Goal: Register for event/course

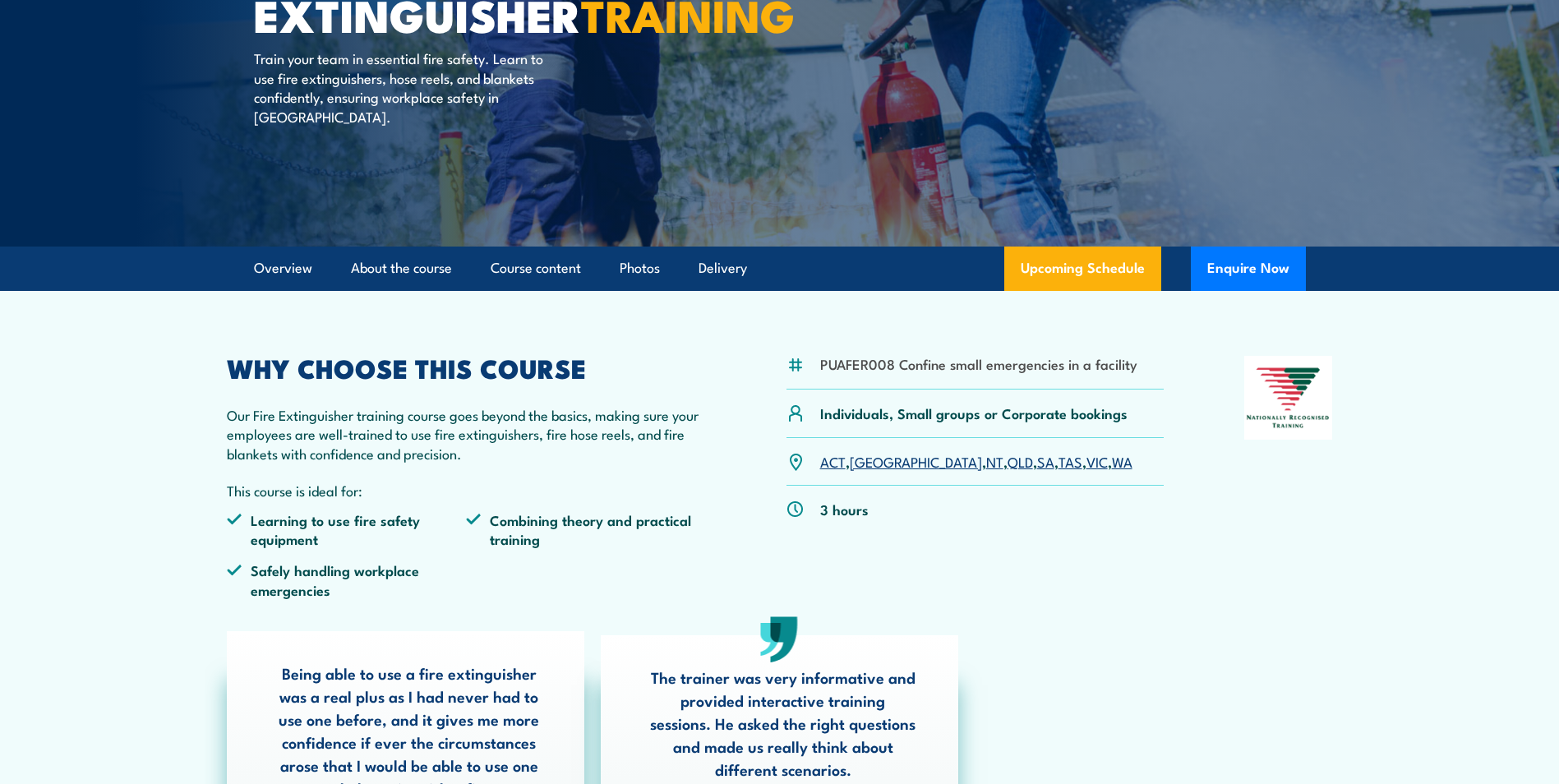
scroll to position [247, 0]
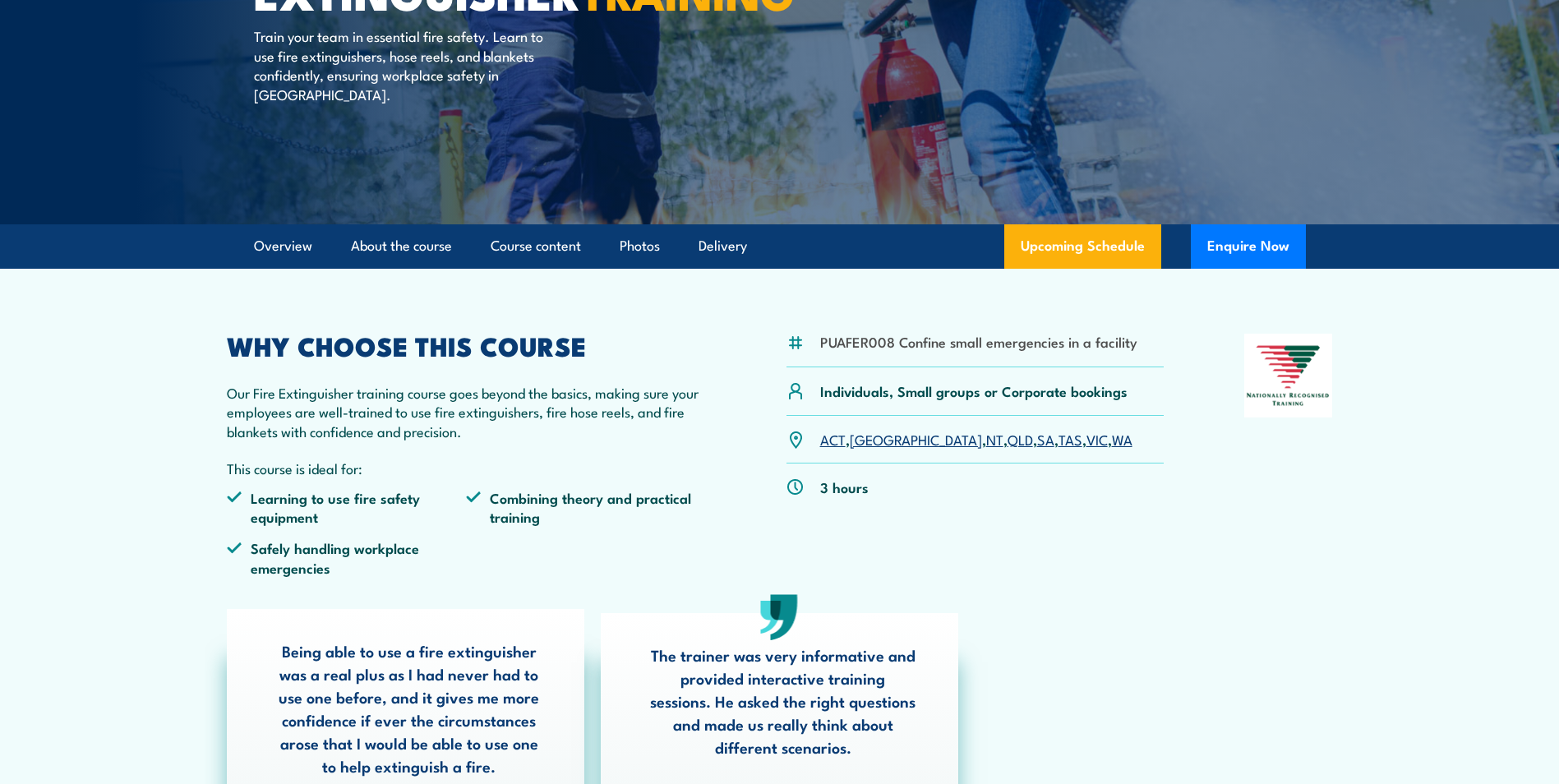
click at [1037, 441] on link "SA" at bounding box center [1046, 438] width 17 height 20
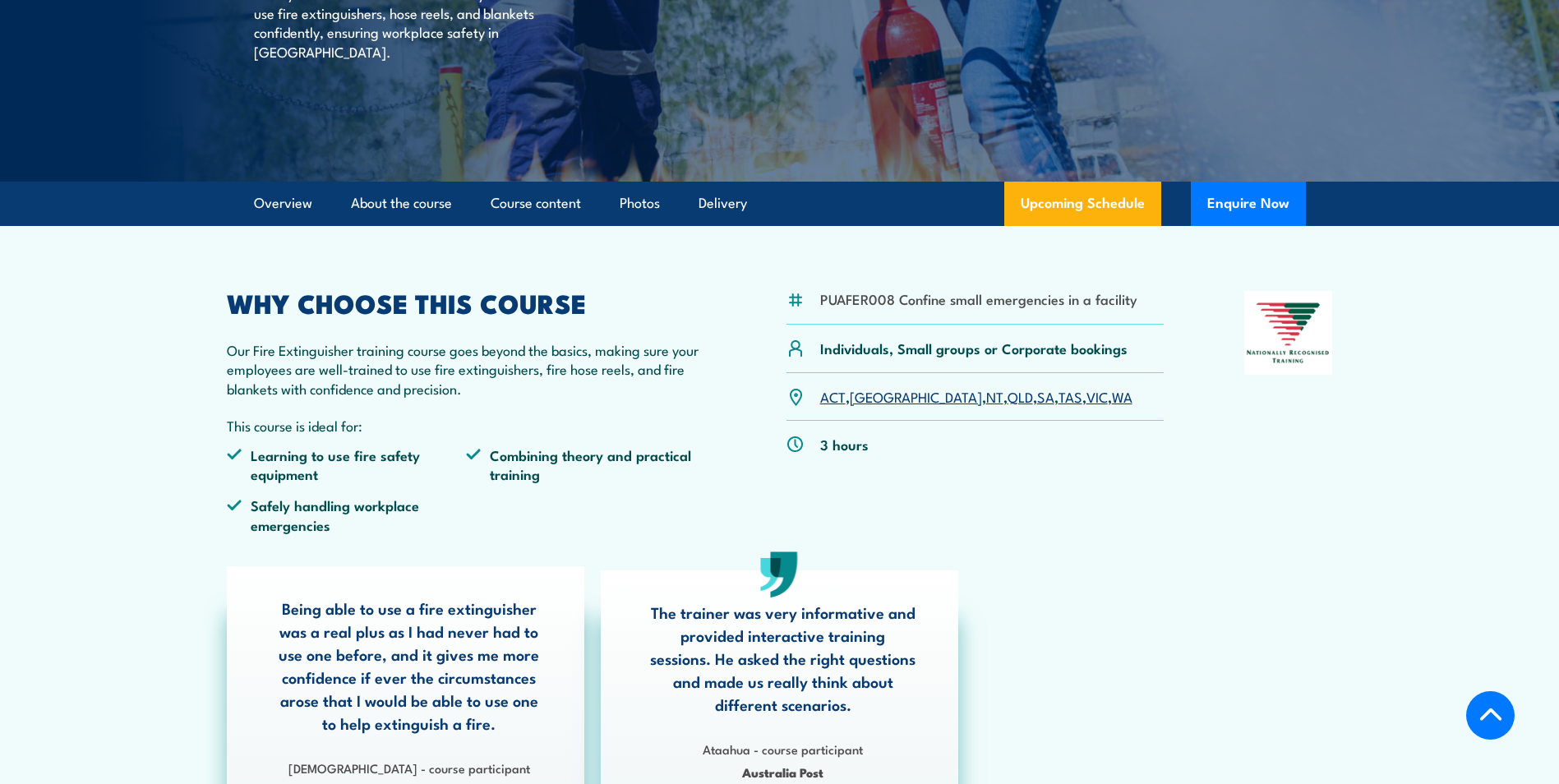
scroll to position [328, 0]
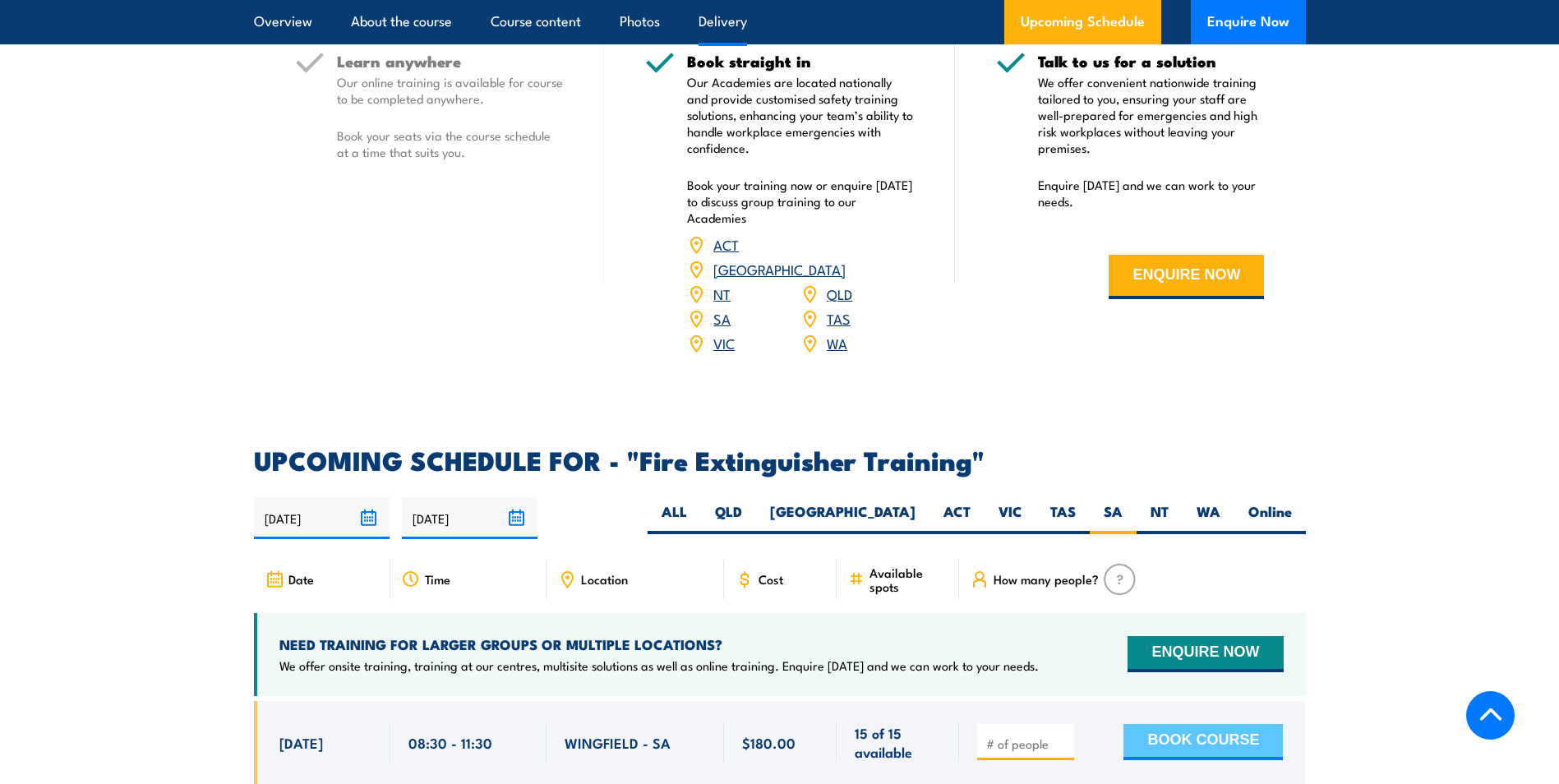
scroll to position [2428, 0]
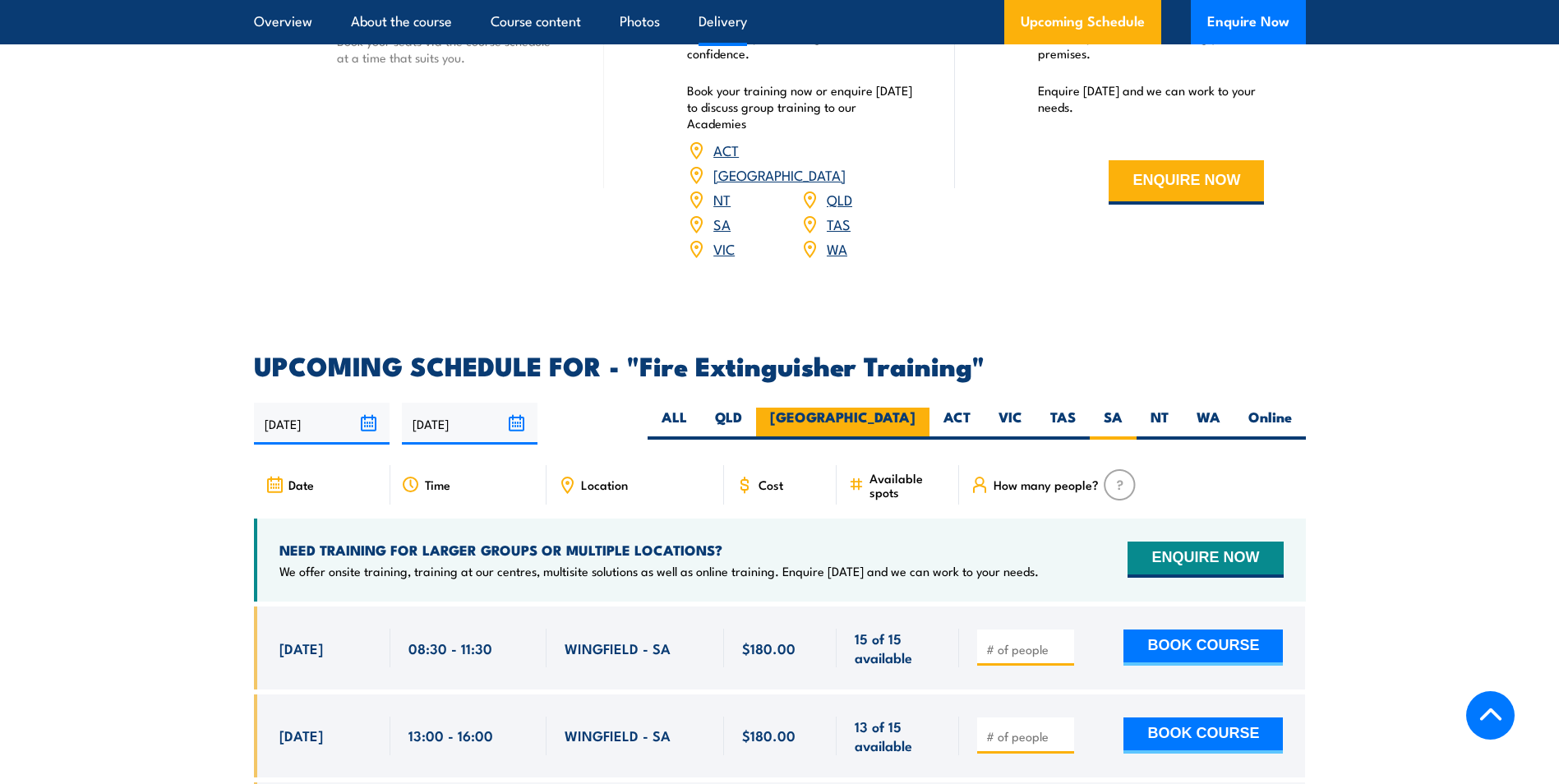
click at [874, 407] on label "[GEOGRAPHIC_DATA]" at bounding box center [842, 423] width 174 height 32
click at [915, 407] on input "[GEOGRAPHIC_DATA]" at bounding box center [921, 412] width 10 height 10
radio input "true"
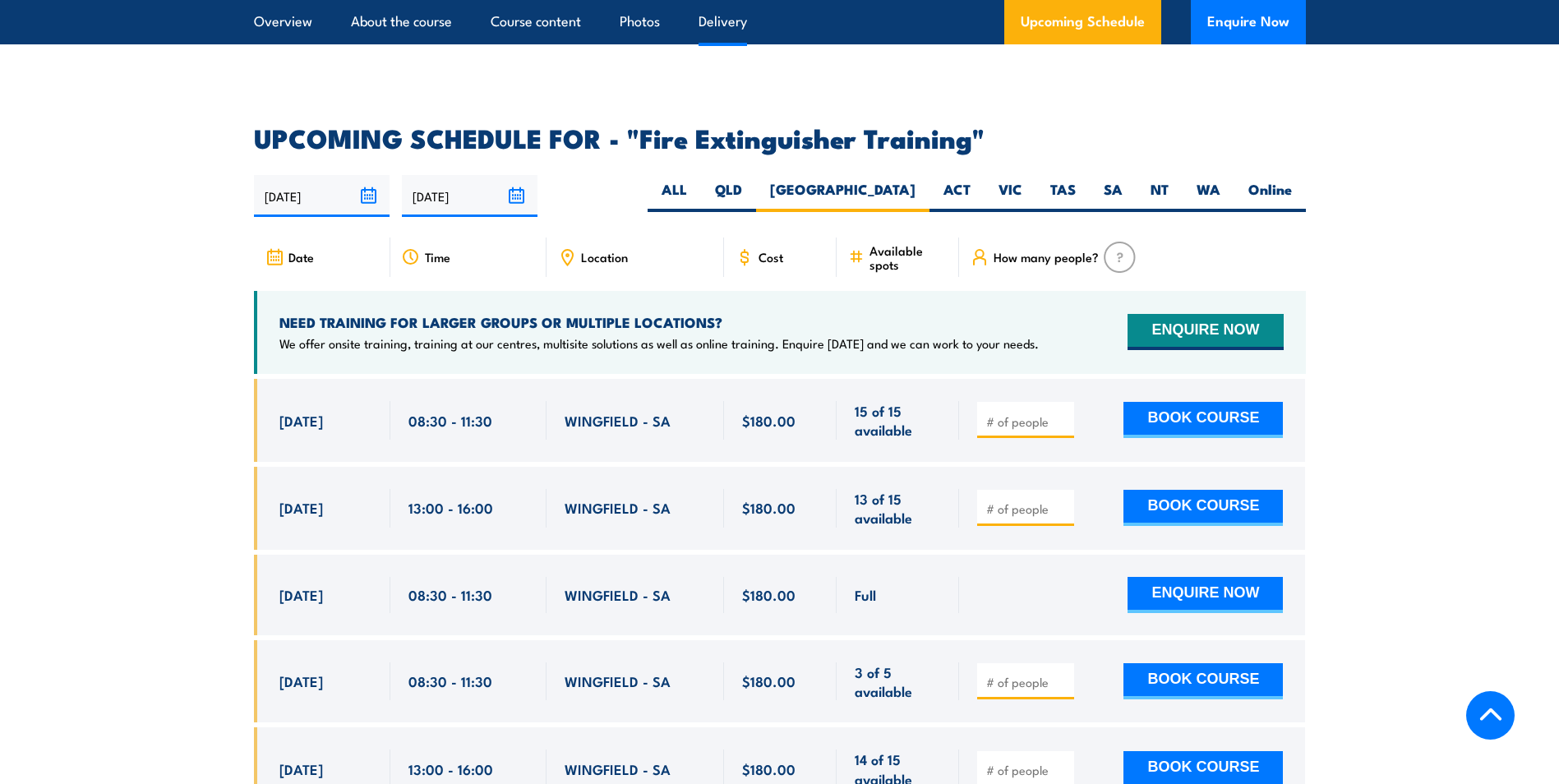
scroll to position [2675, 0]
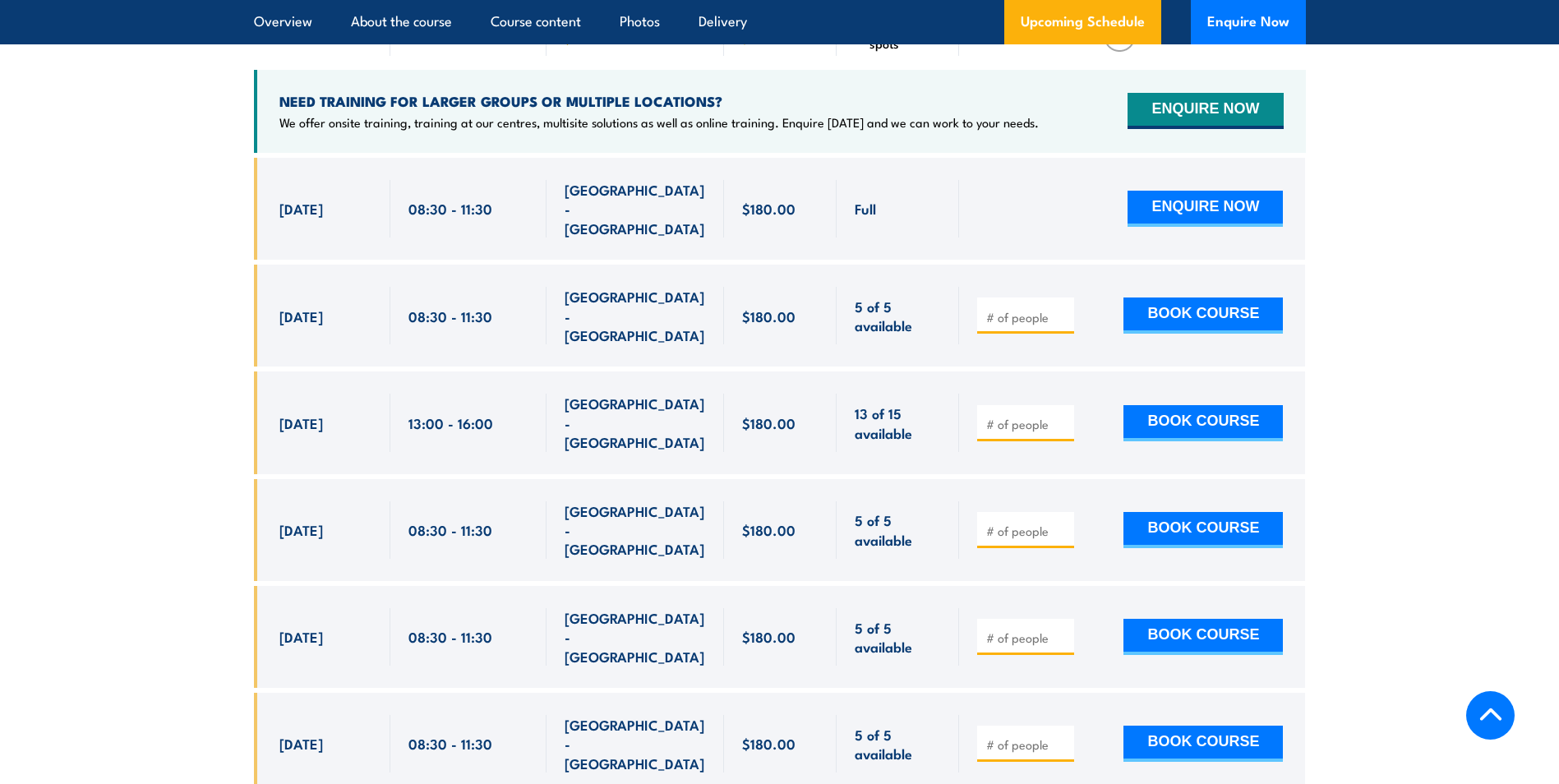
scroll to position [2839, 0]
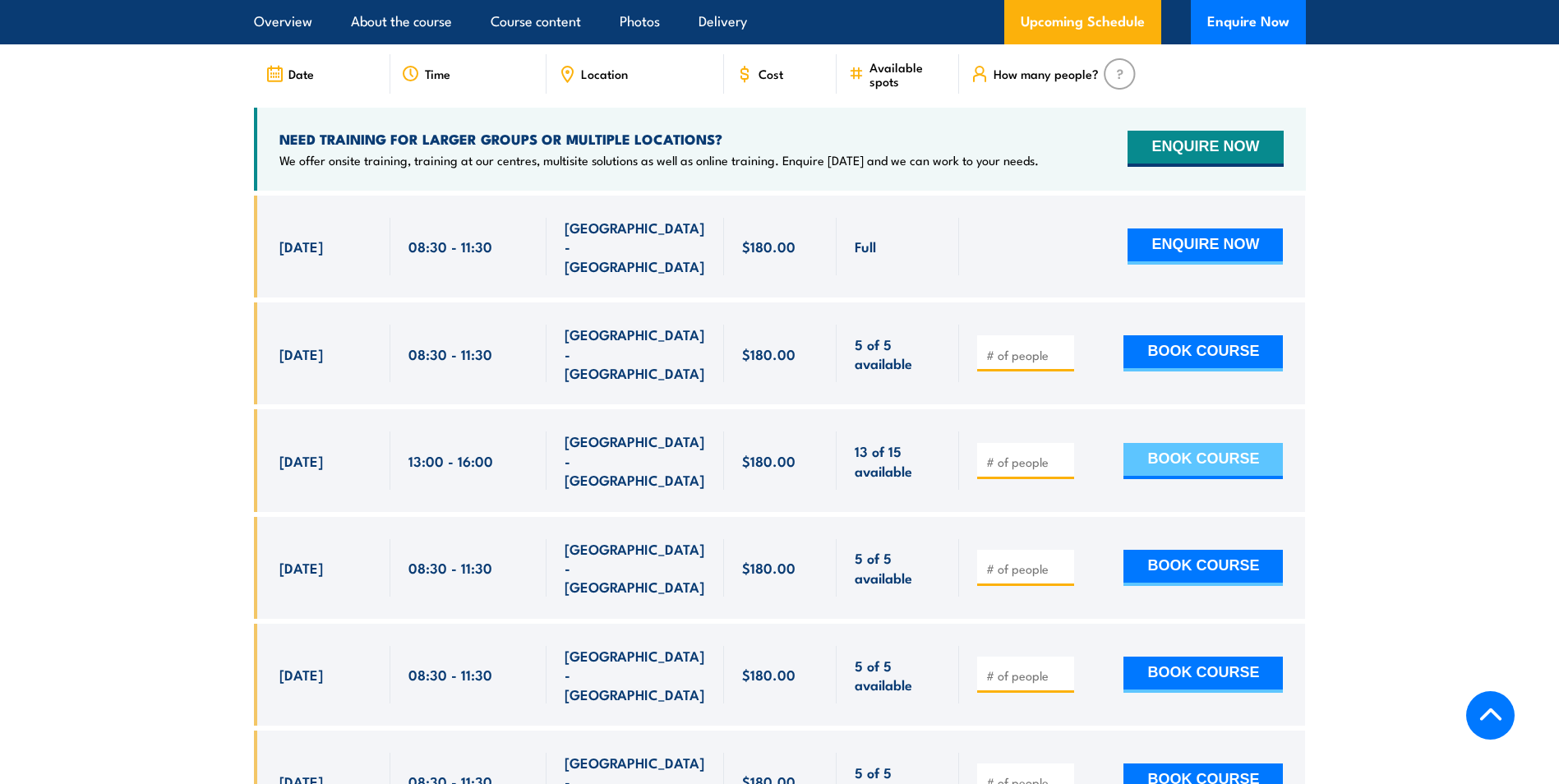
click at [1203, 443] on button "BOOK COURSE" at bounding box center [1203, 461] width 160 height 36
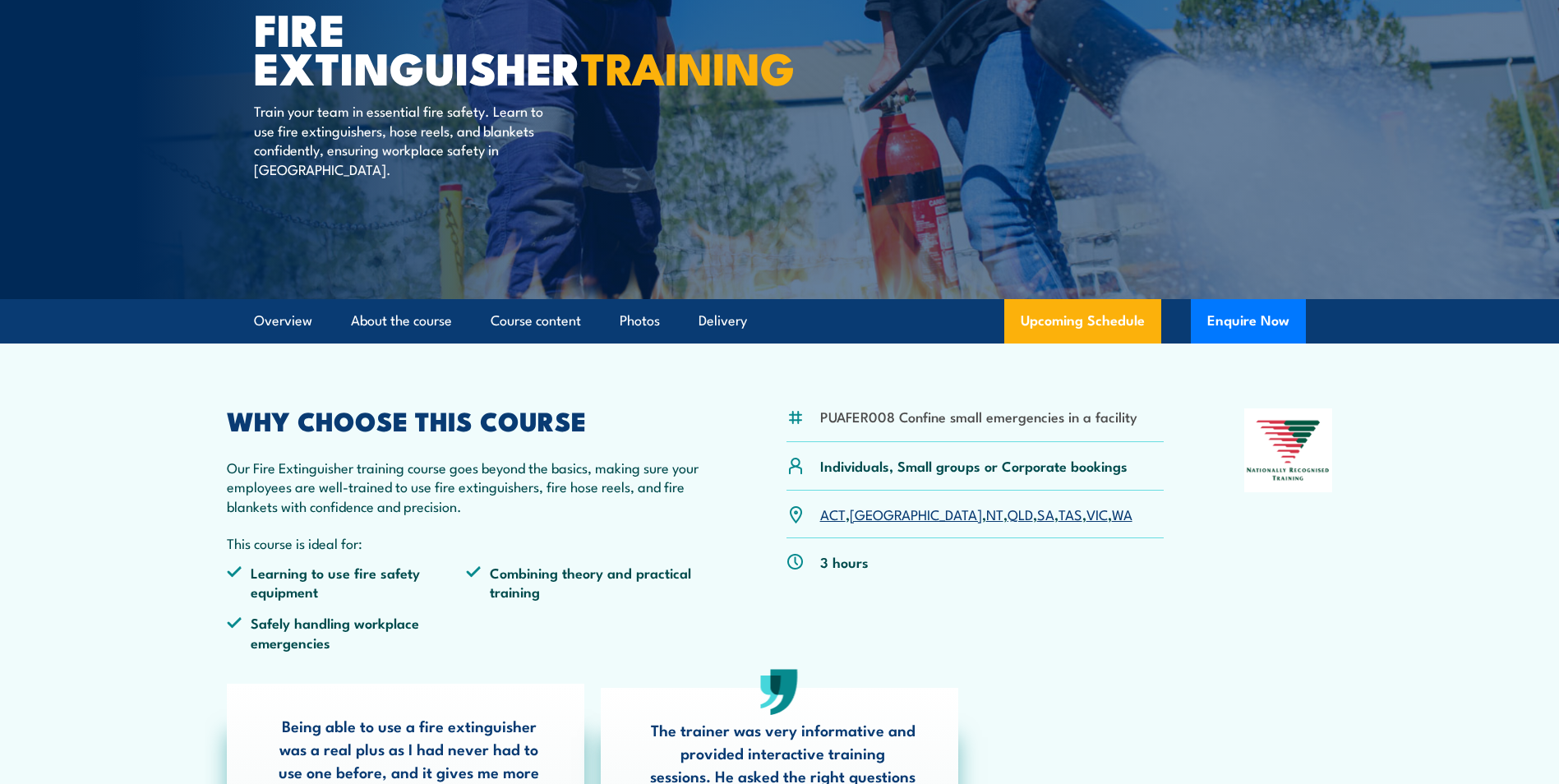
scroll to position [0, 0]
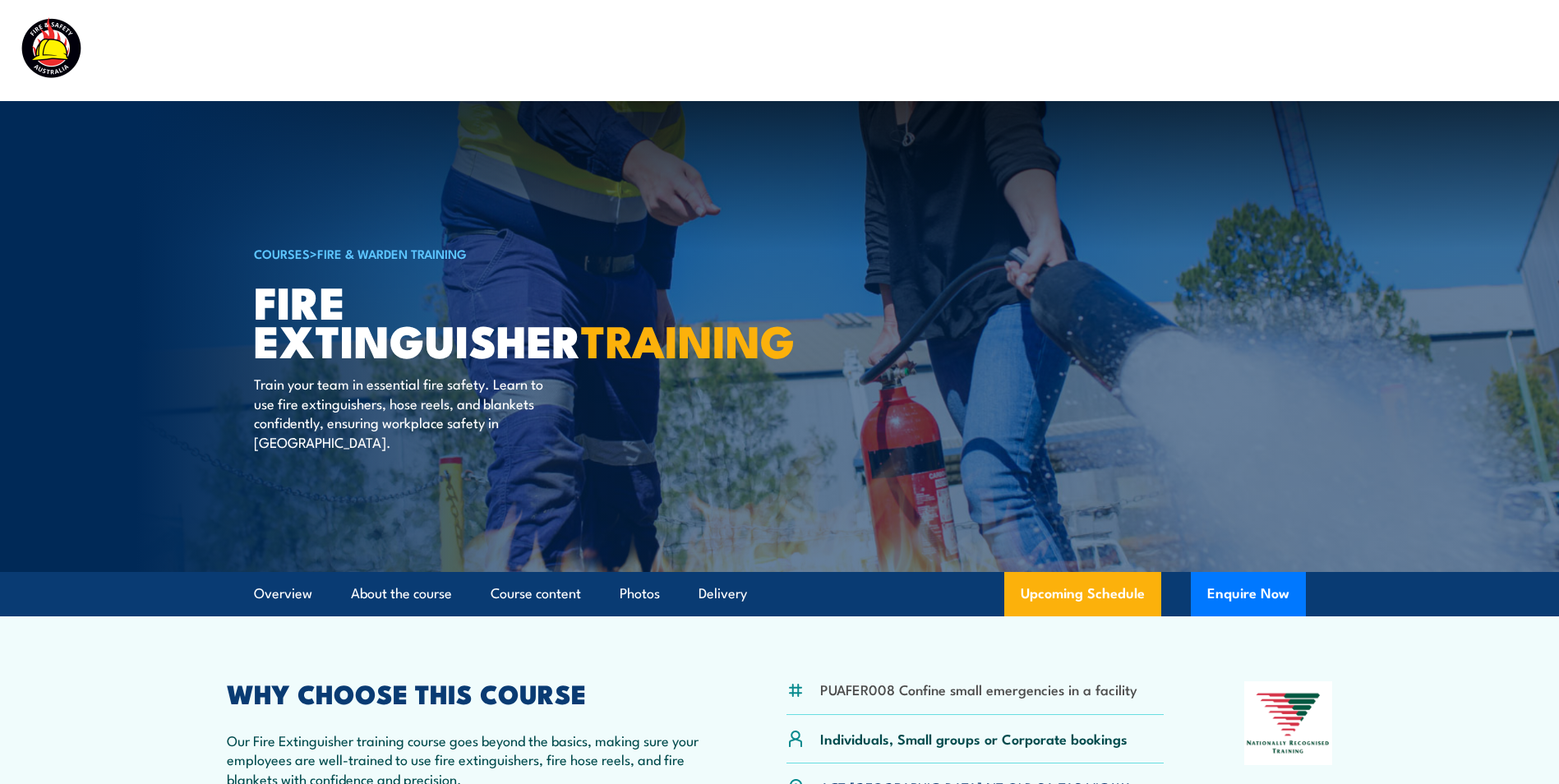
click at [21, 50] on img at bounding box center [124, 49] width 215 height 70
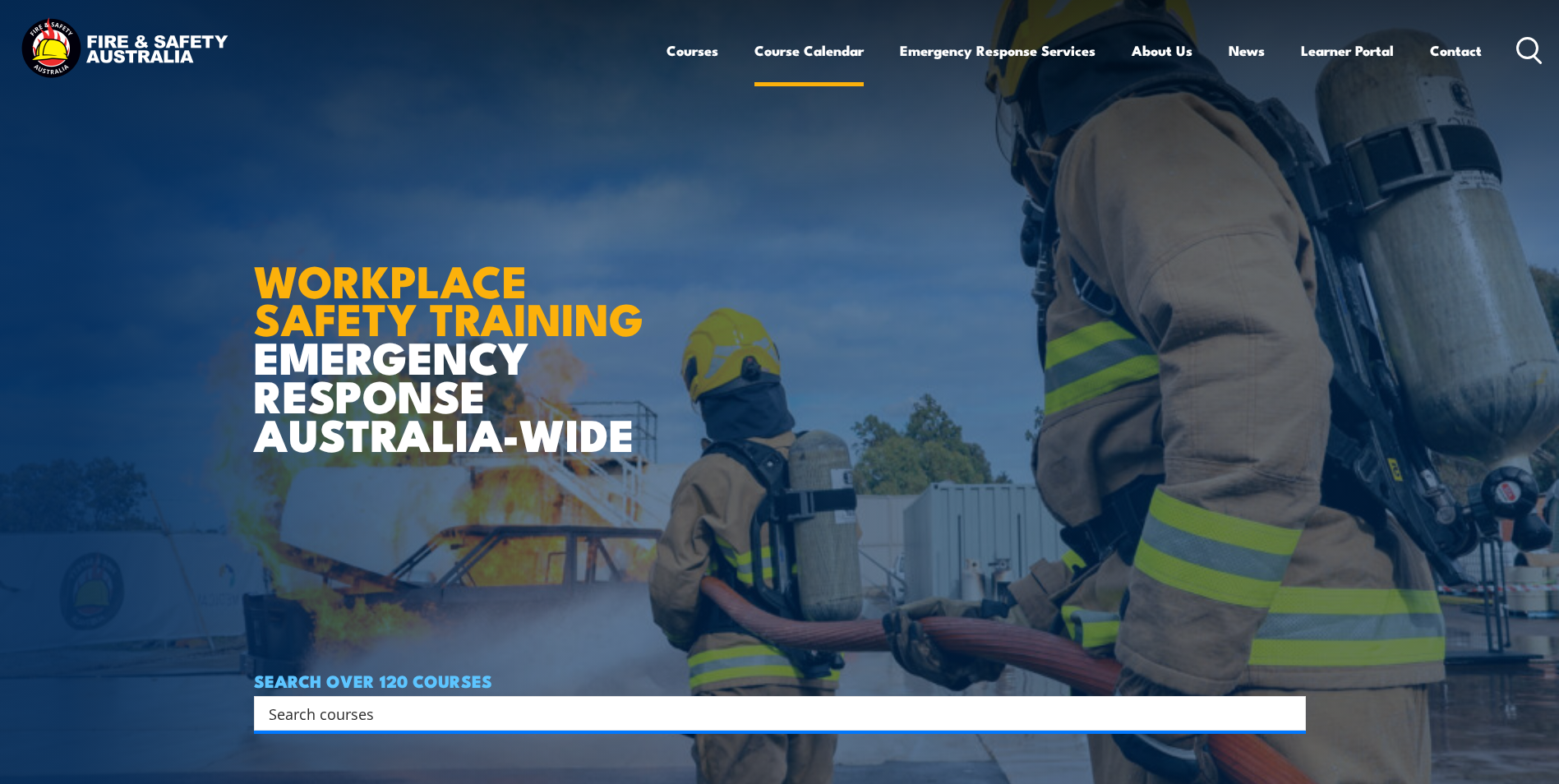
click at [829, 49] on link "Course Calendar" at bounding box center [809, 50] width 109 height 43
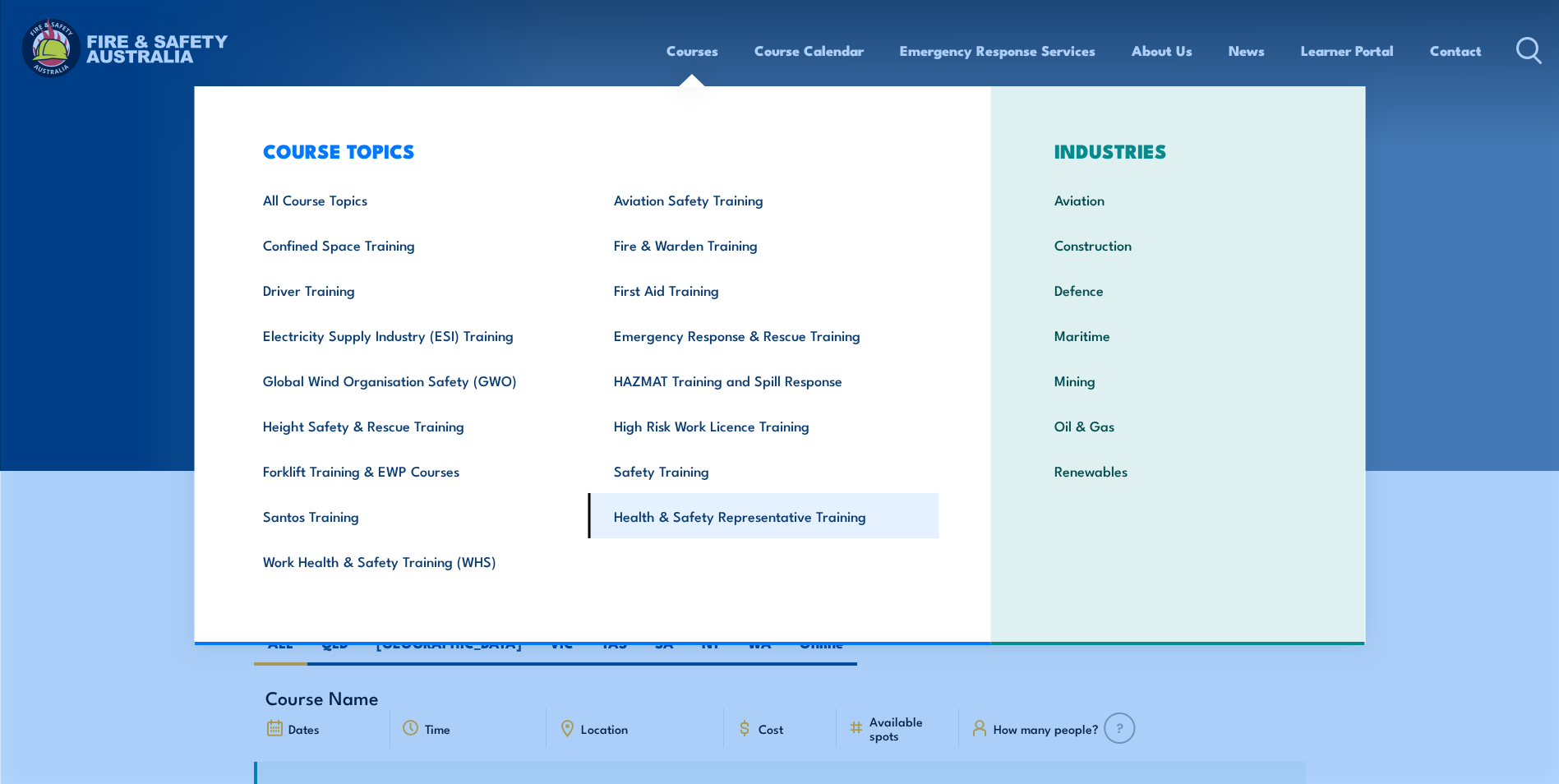
click at [679, 524] on link "Health & Safety Representative Training" at bounding box center [763, 516] width 351 height 45
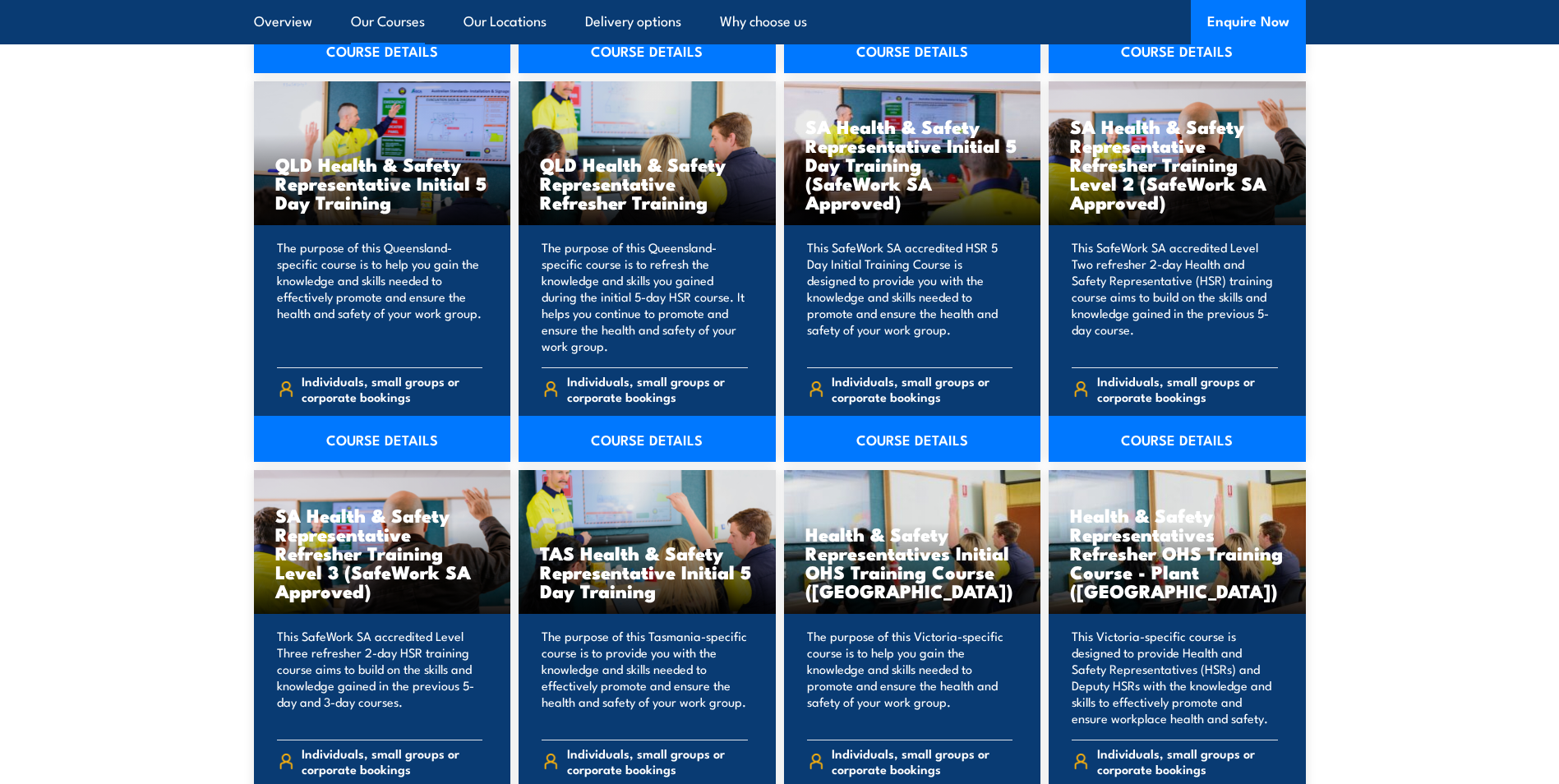
scroll to position [2053, 0]
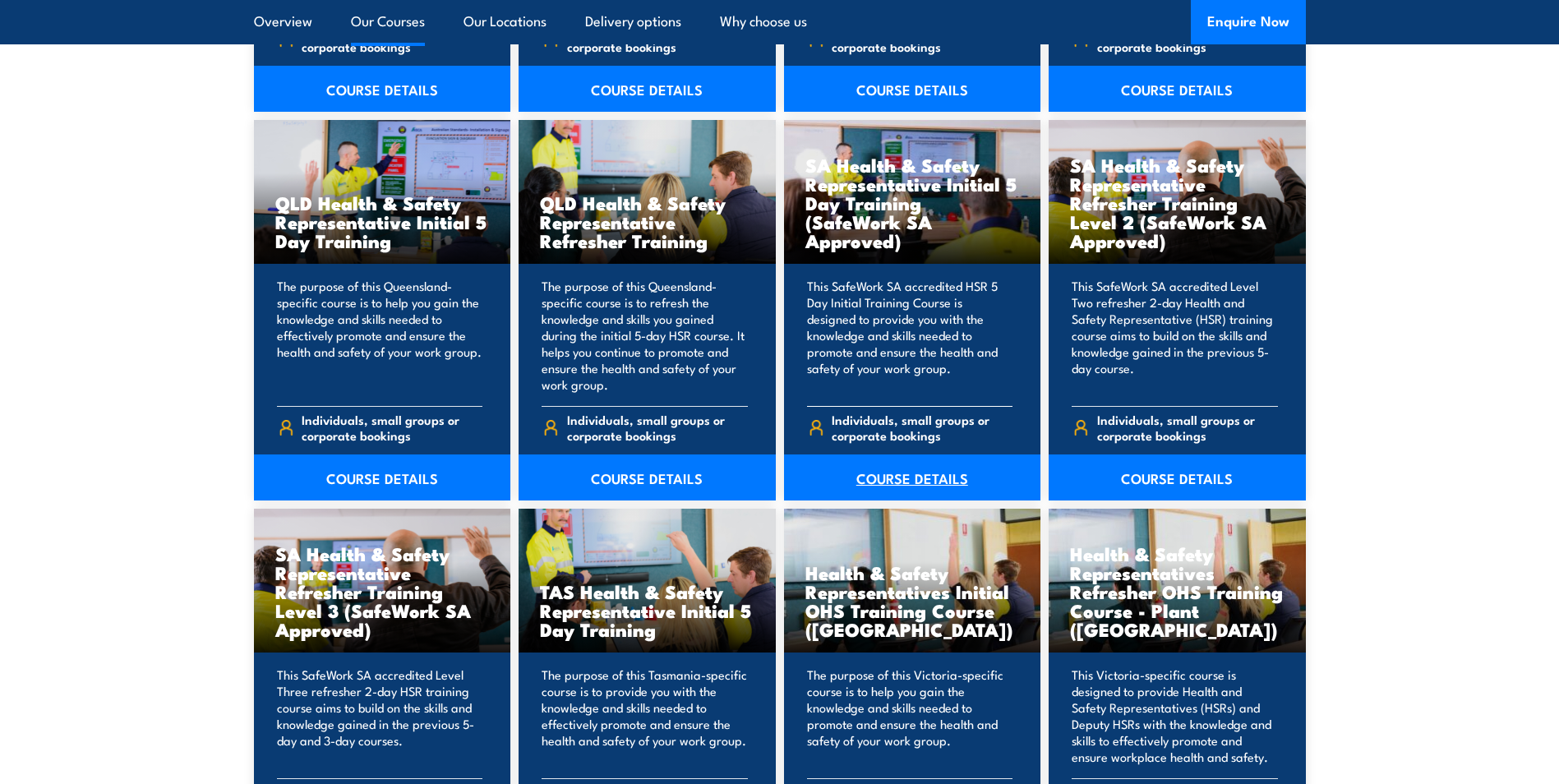
click at [914, 478] on link "COURSE DETAILS" at bounding box center [913, 477] width 257 height 46
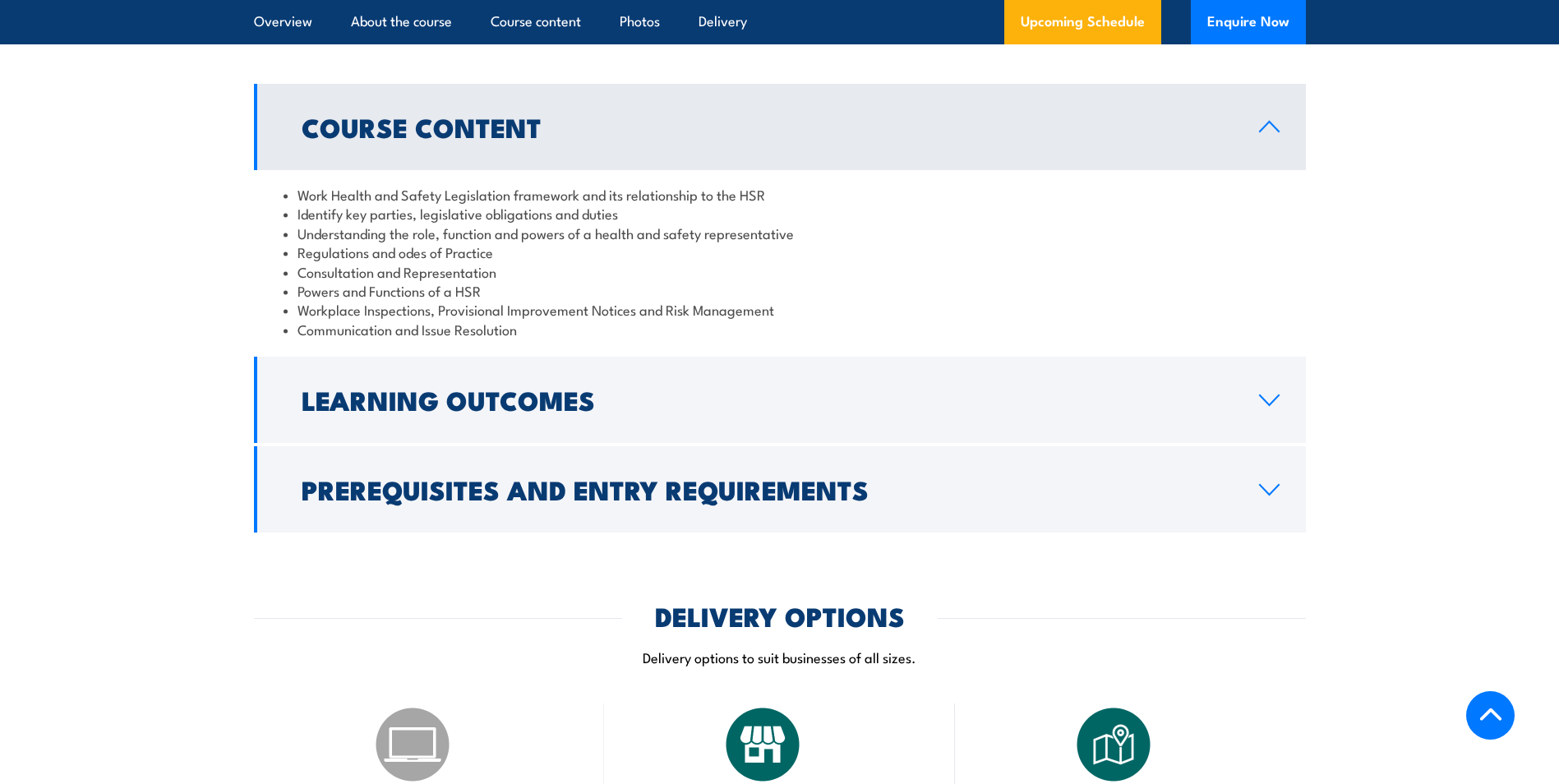
scroll to position [1561, 0]
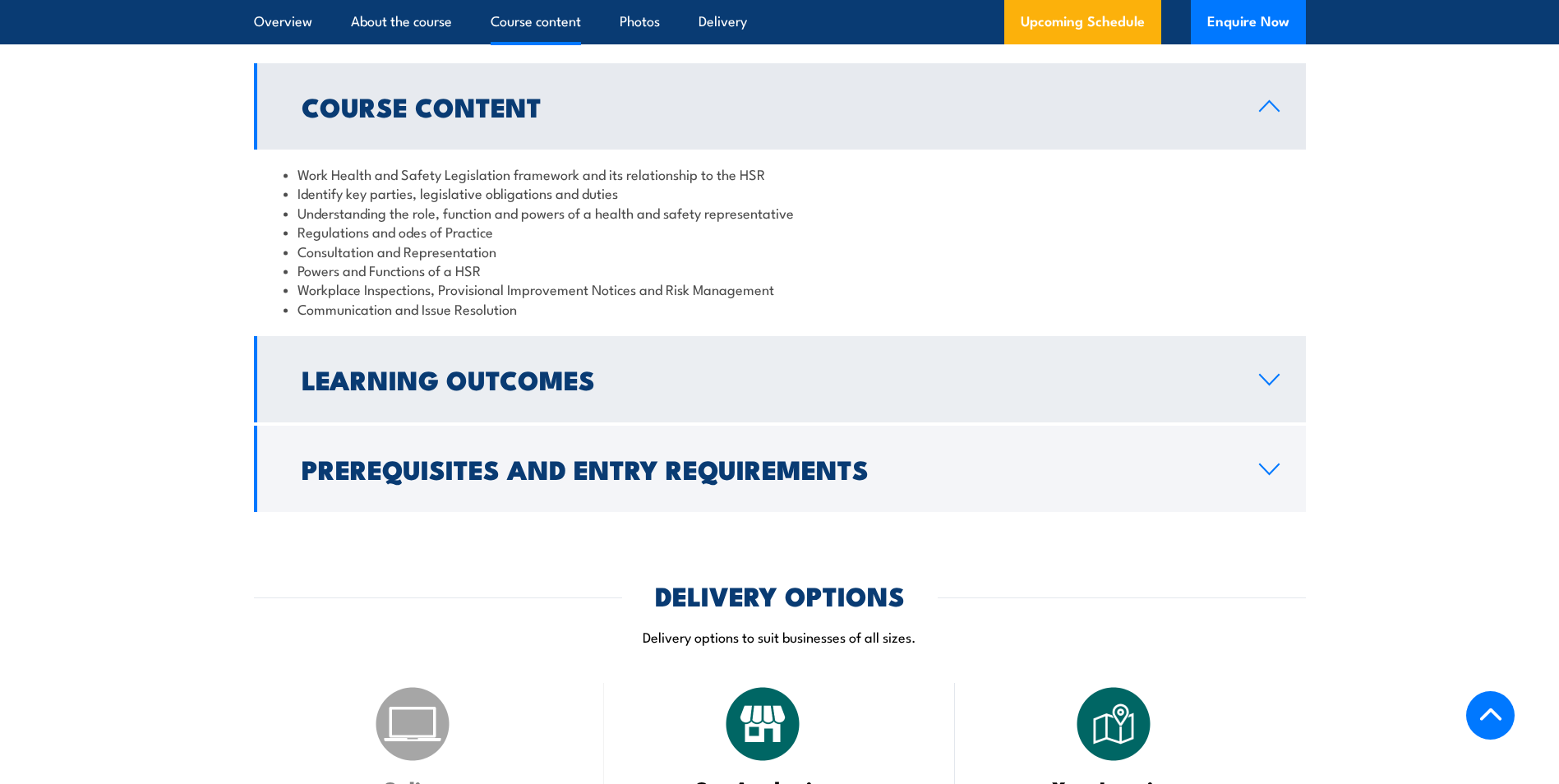
click at [1264, 386] on icon at bounding box center [1270, 379] width 23 height 13
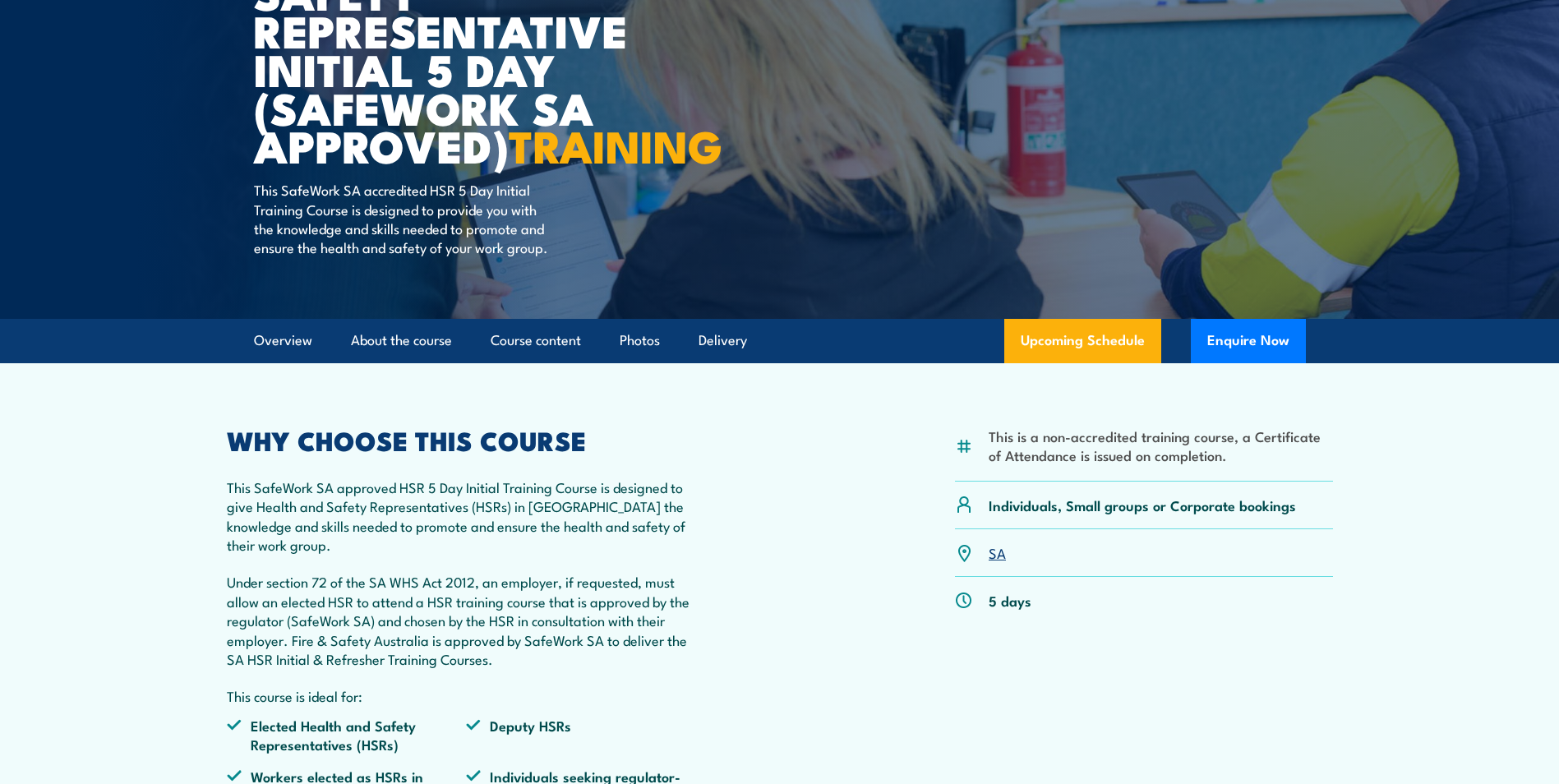
scroll to position [0, 0]
